Goal: Information Seeking & Learning: Learn about a topic

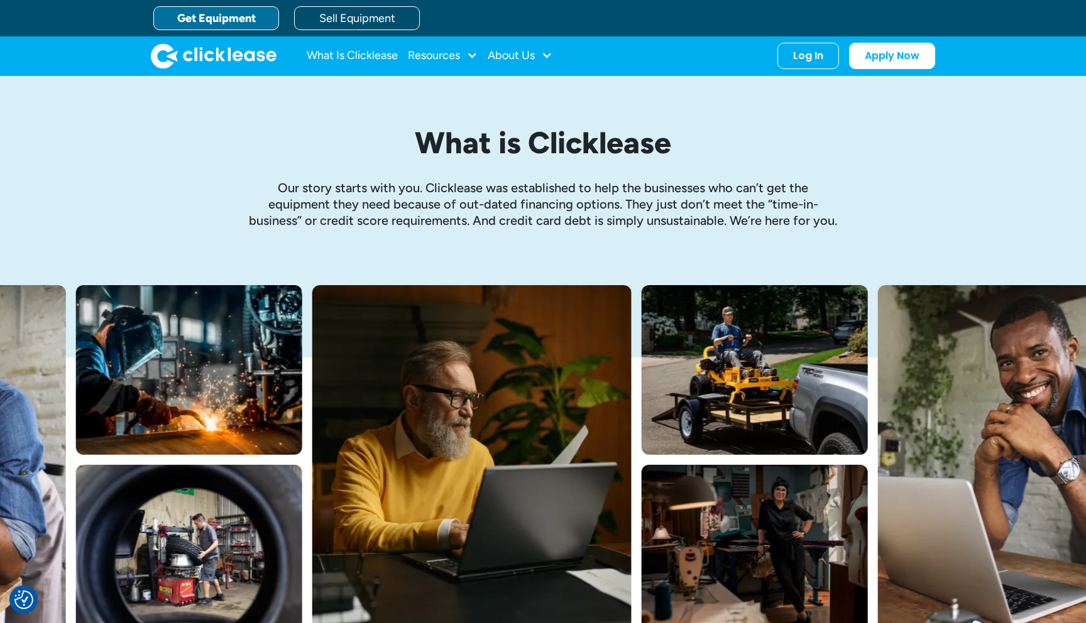
click at [209, 24] on link "Get Equipment" at bounding box center [216, 18] width 126 height 24
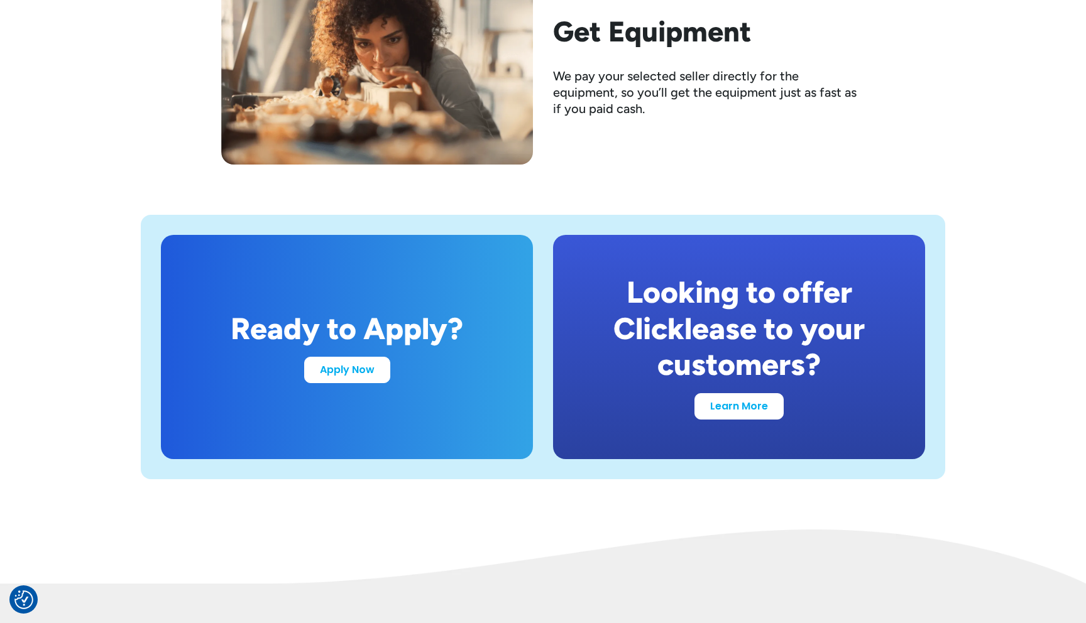
scroll to position [2311, 0]
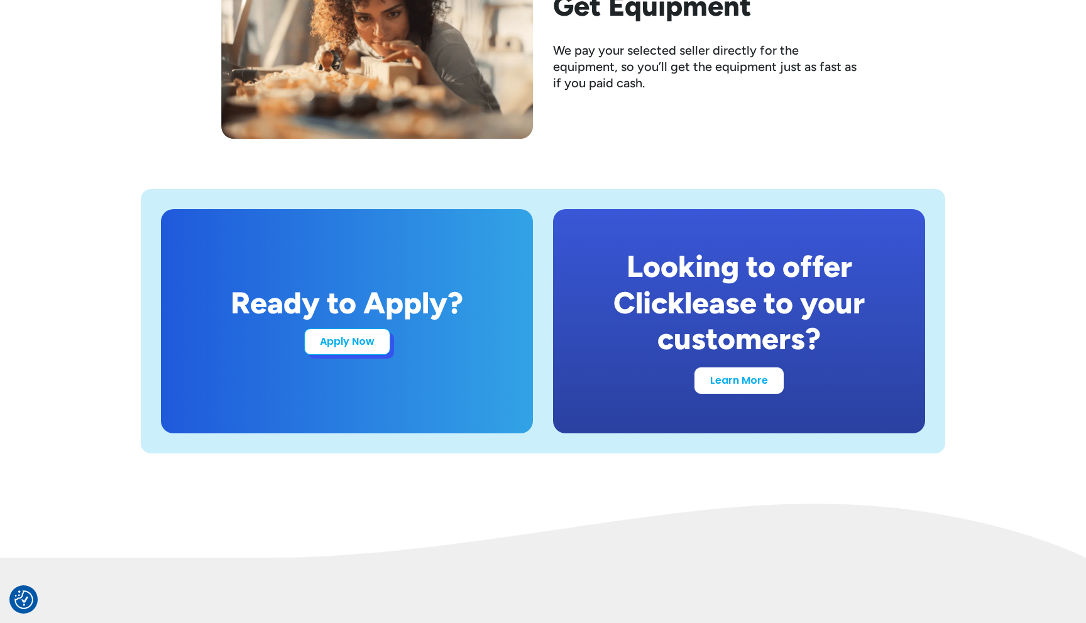
click at [354, 349] on link "Apply Now" at bounding box center [347, 342] width 86 height 26
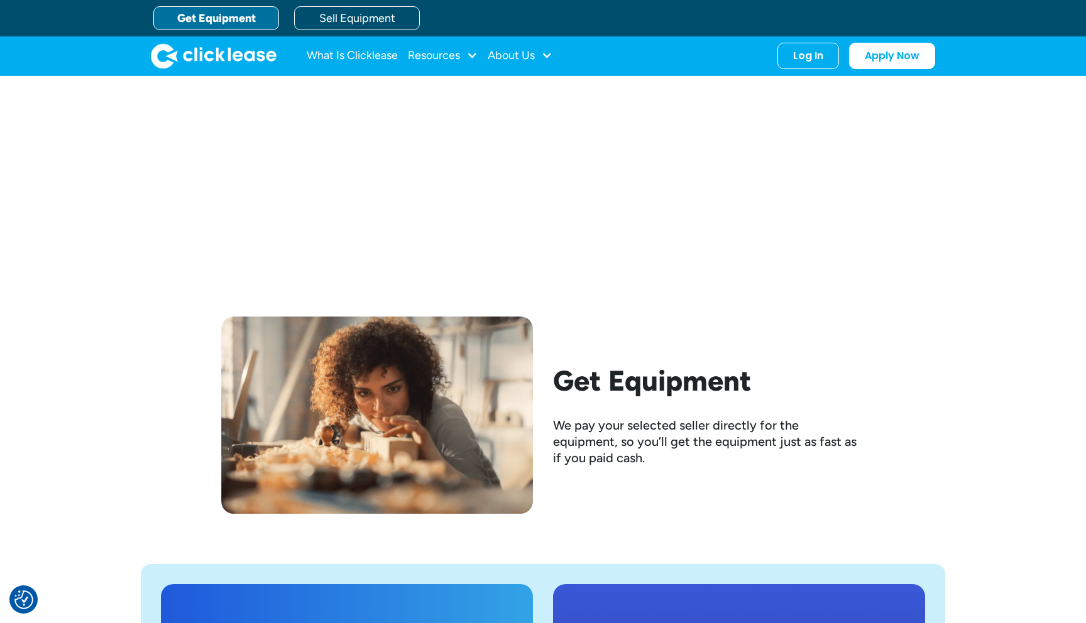
scroll to position [1926, 0]
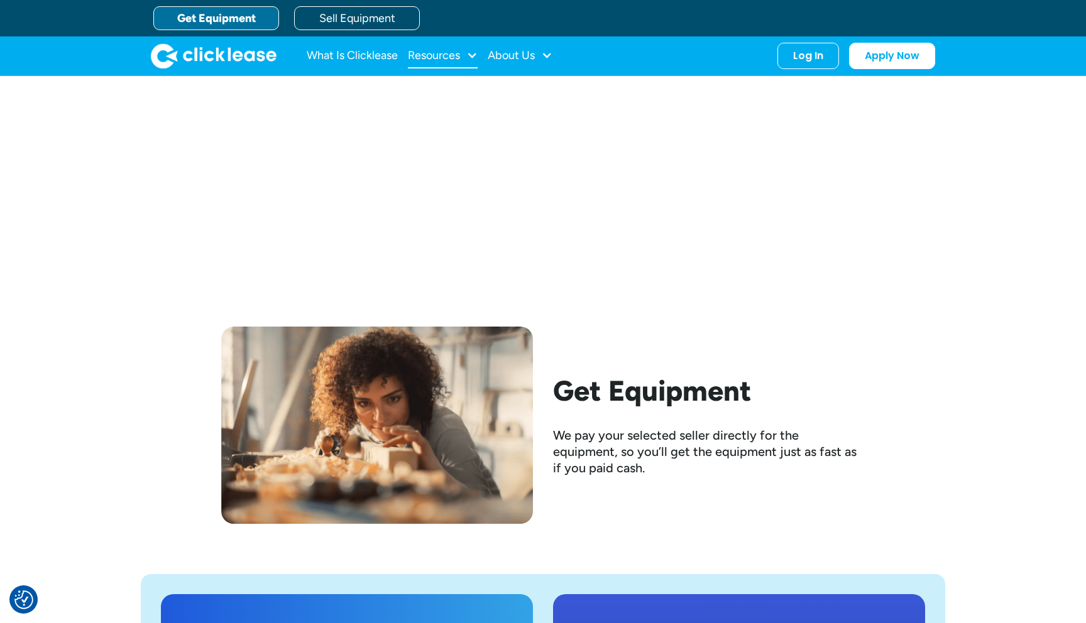
click at [449, 55] on div "Resources" at bounding box center [434, 55] width 52 height 0
click at [432, 169] on link "FAQs" at bounding box center [444, 166] width 59 height 23
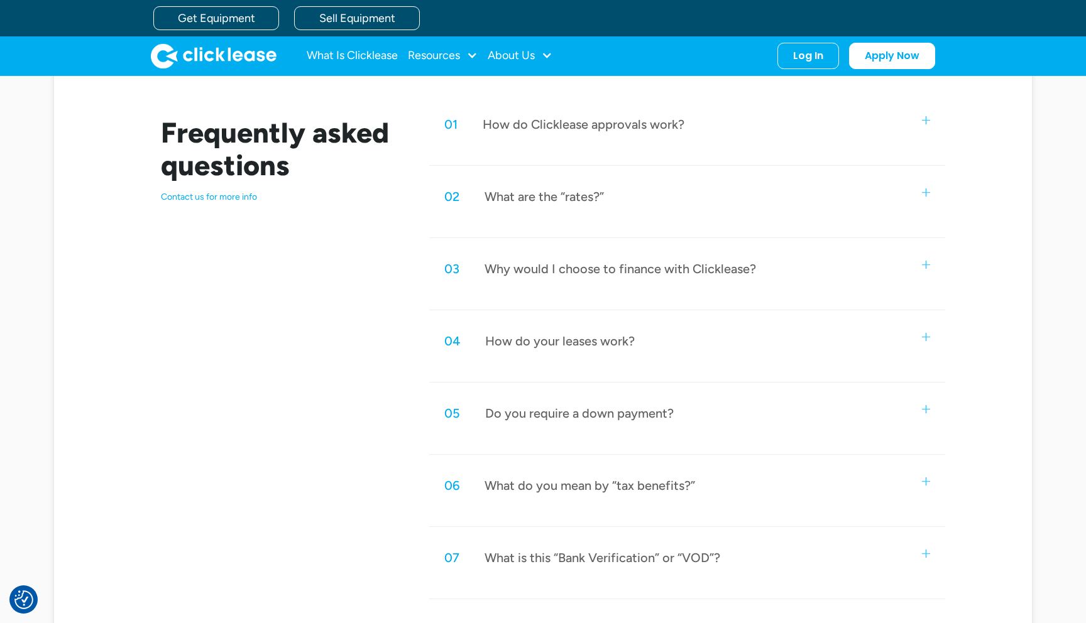
scroll to position [586, 0]
click at [523, 207] on div "02 What are the “rates?”" at bounding box center [687, 197] width 516 height 41
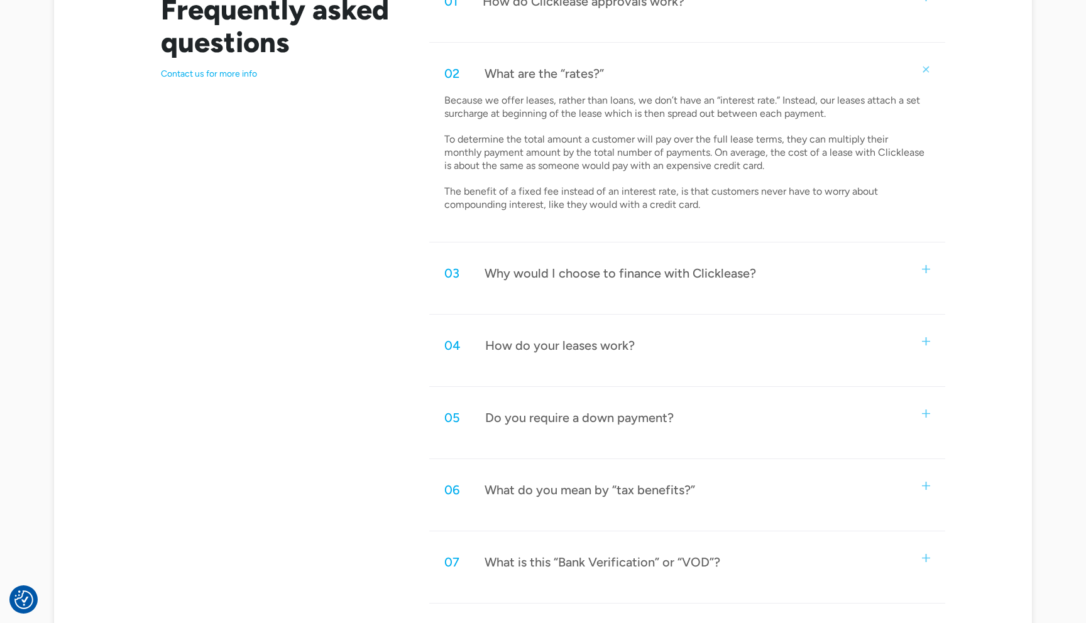
scroll to position [716, 0]
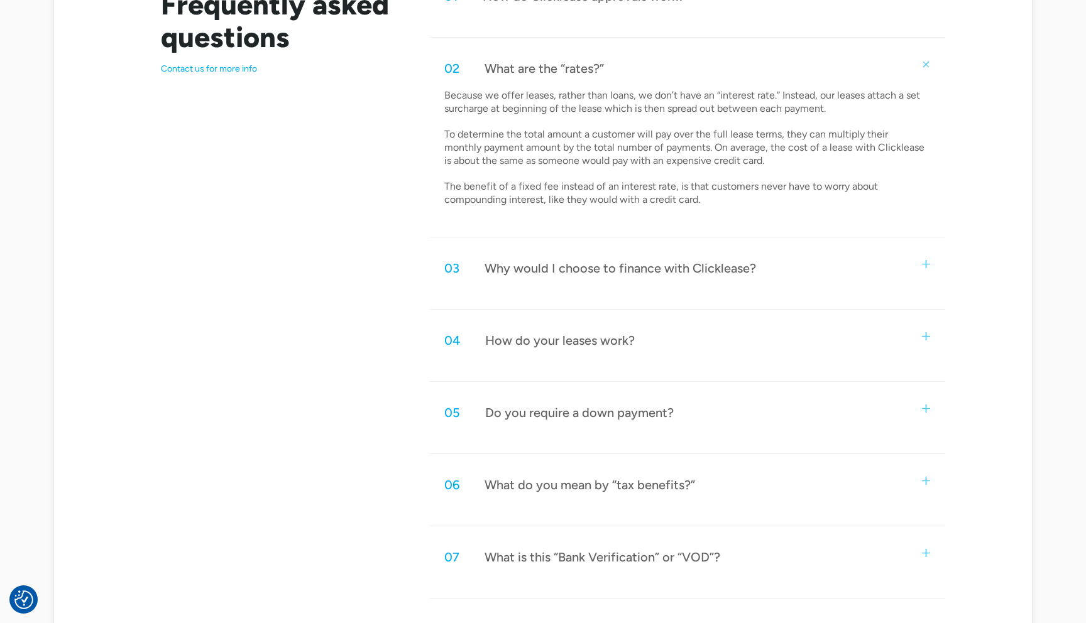
click at [614, 273] on div "Why would I choose to finance with Clicklease?" at bounding box center [620, 268] width 271 height 16
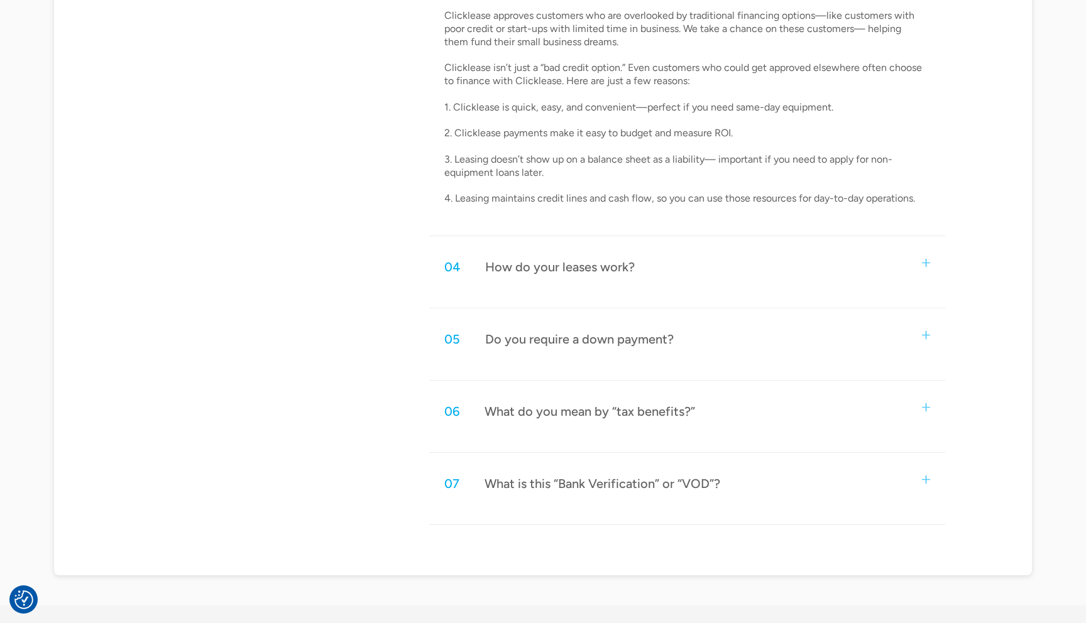
scroll to position [997, 0]
click at [622, 352] on div "05 Do you require a down payment?" at bounding box center [687, 337] width 516 height 41
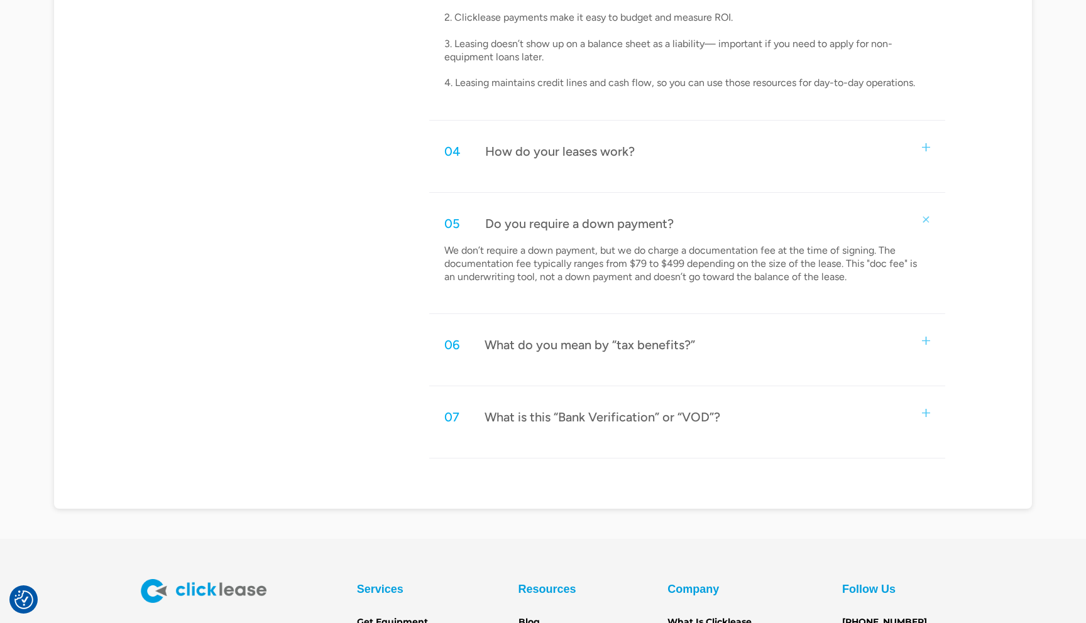
scroll to position [1122, 0]
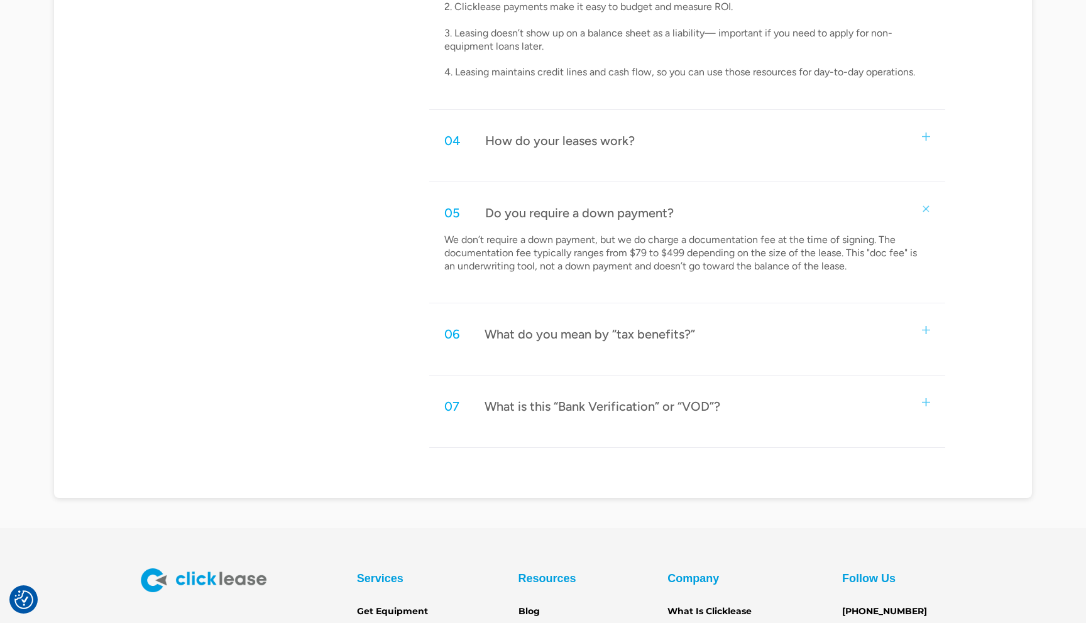
click at [633, 349] on div "06 What do you mean by “tax benefits?”" at bounding box center [687, 334] width 516 height 41
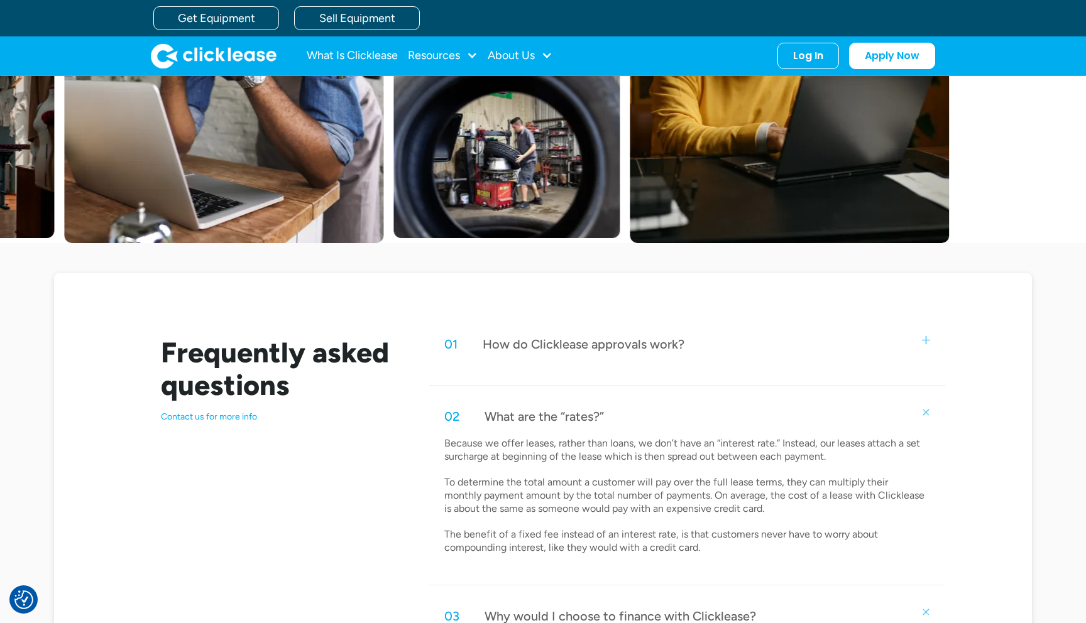
scroll to position [380, 0]
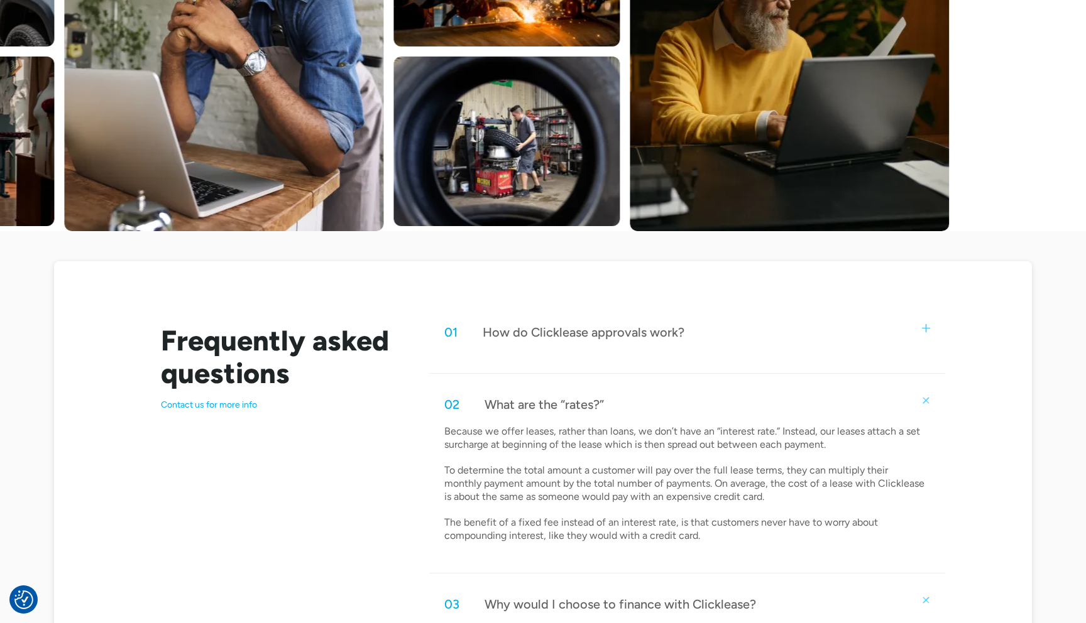
click at [633, 347] on div "01 How do Clicklease approvals work?" at bounding box center [687, 332] width 516 height 41
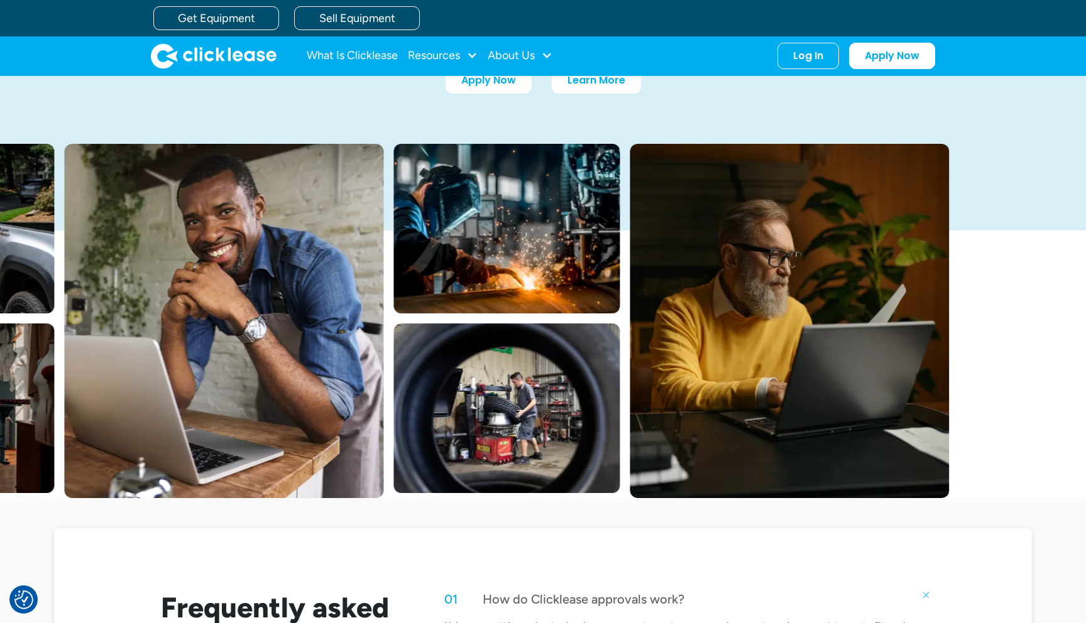
scroll to position [102, 0]
